Goal: Task Accomplishment & Management: Manage account settings

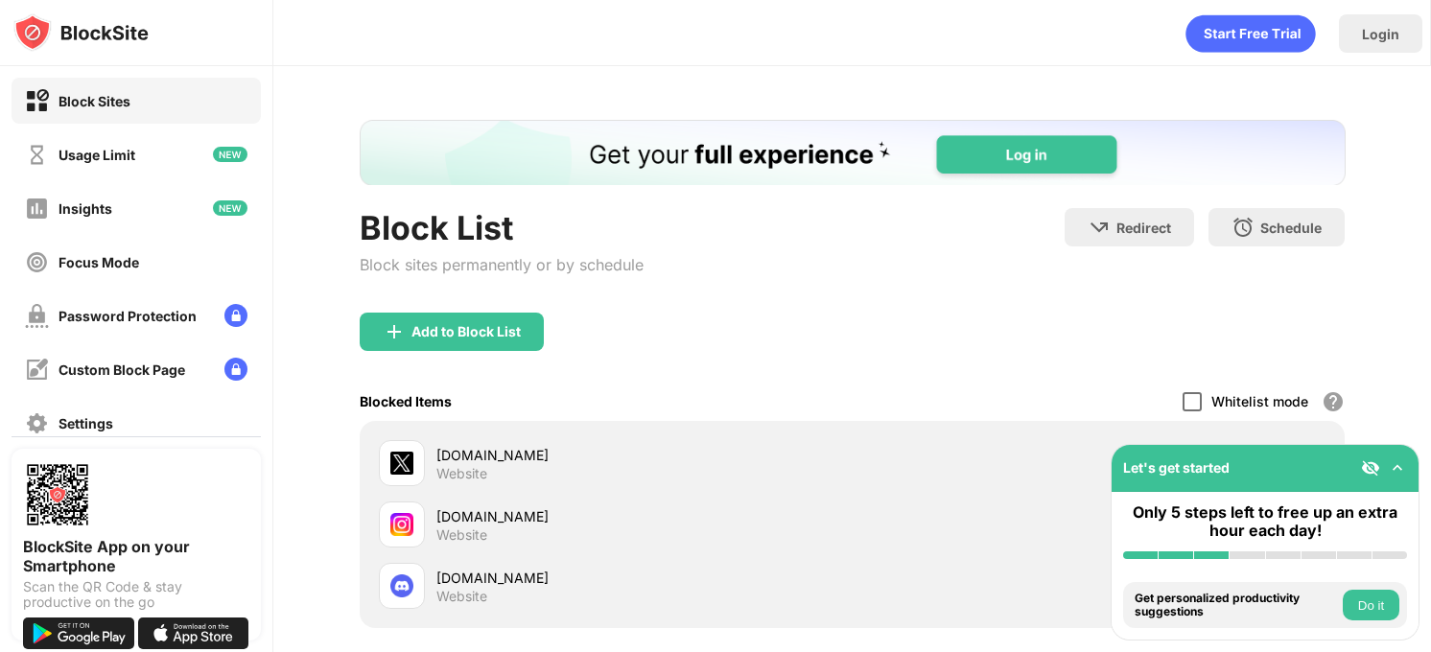
click at [1183, 397] on div at bounding box center [1192, 401] width 19 height 19
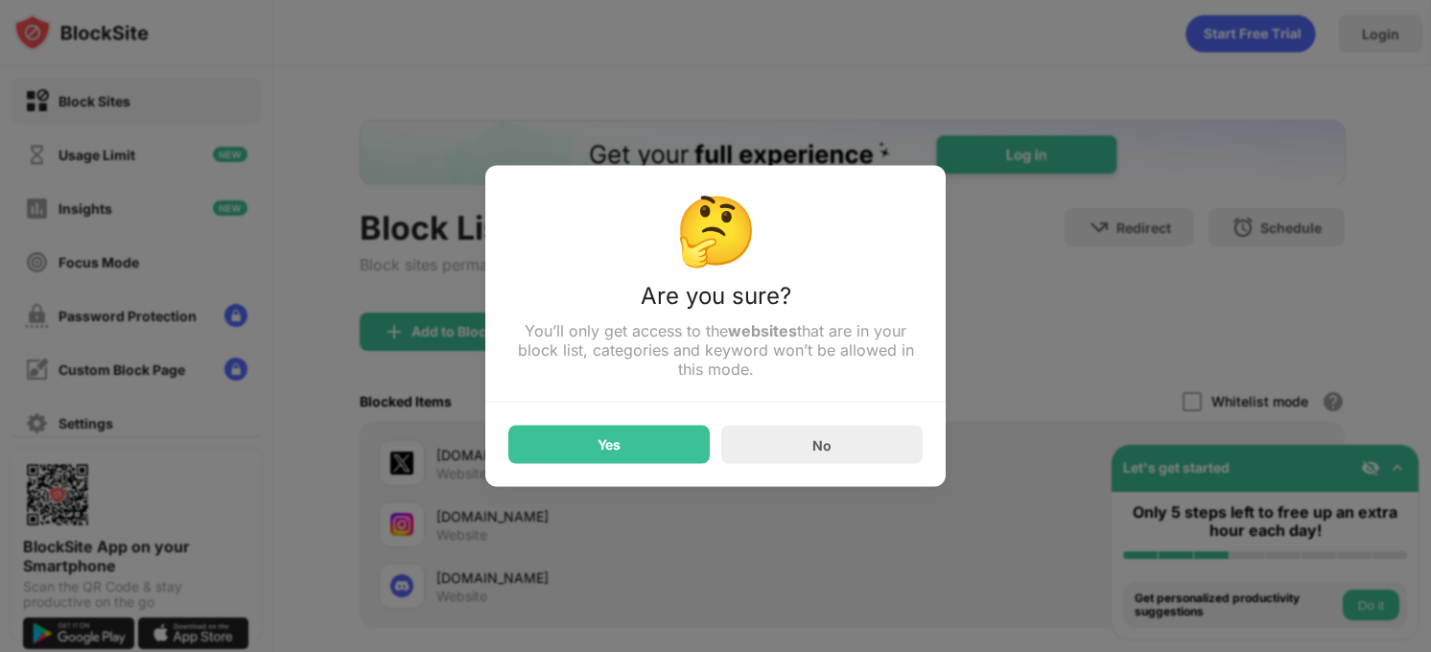
click at [684, 426] on div "Yes No" at bounding box center [715, 433] width 414 height 61
click at [684, 433] on div "Yes" at bounding box center [608, 445] width 201 height 38
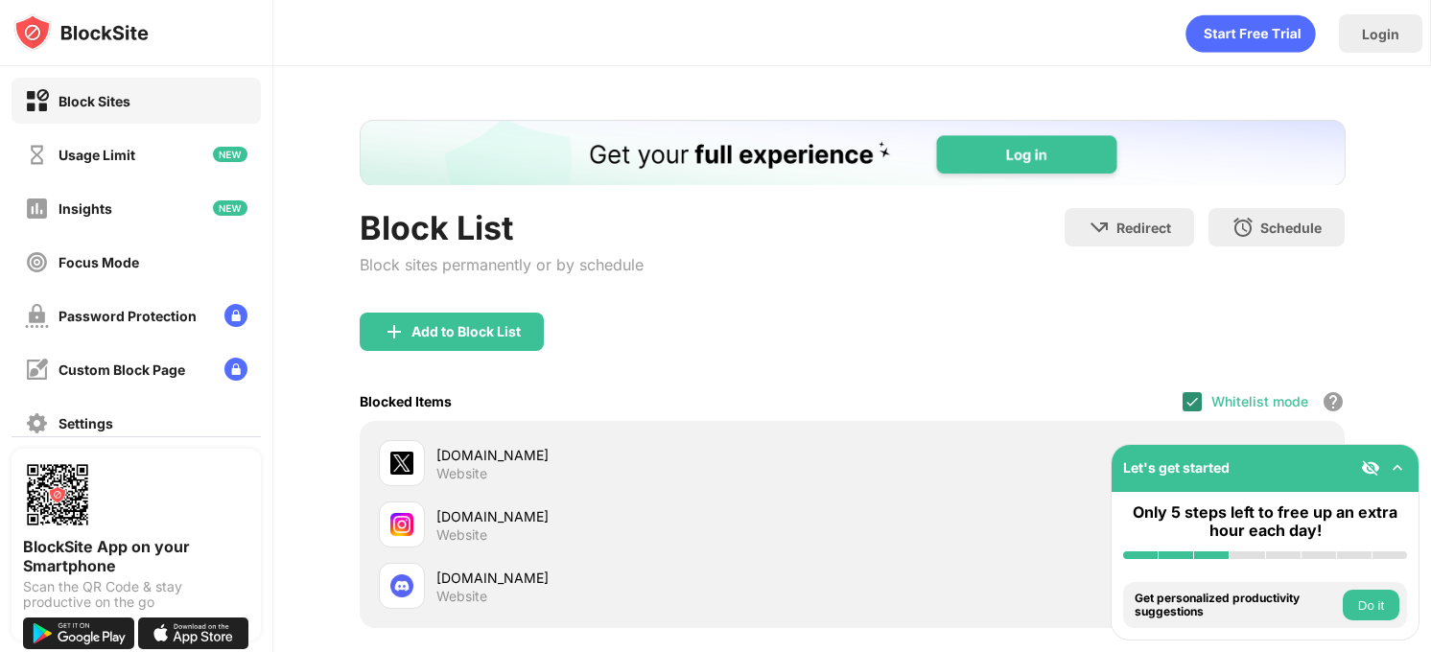
click at [1185, 403] on img at bounding box center [1192, 401] width 15 height 15
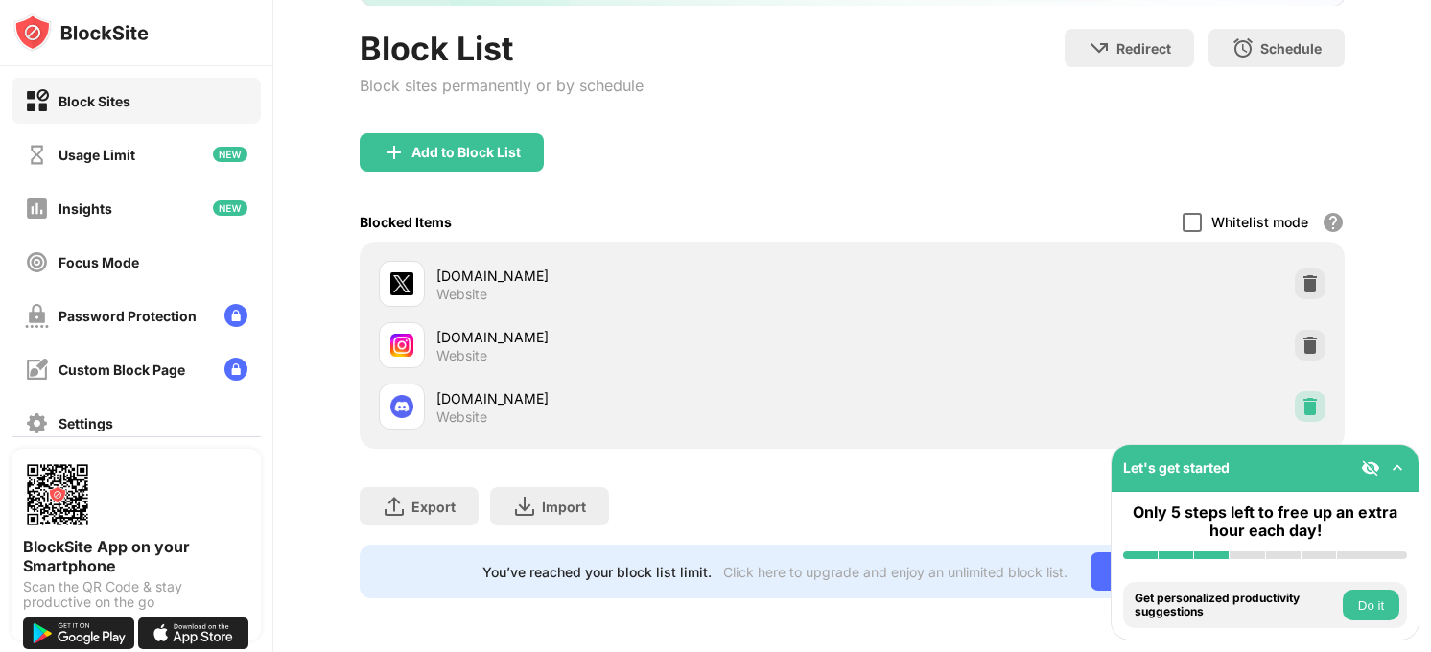
click at [1305, 402] on img at bounding box center [1310, 406] width 19 height 19
